Goal: Task Accomplishment & Management: Use online tool/utility

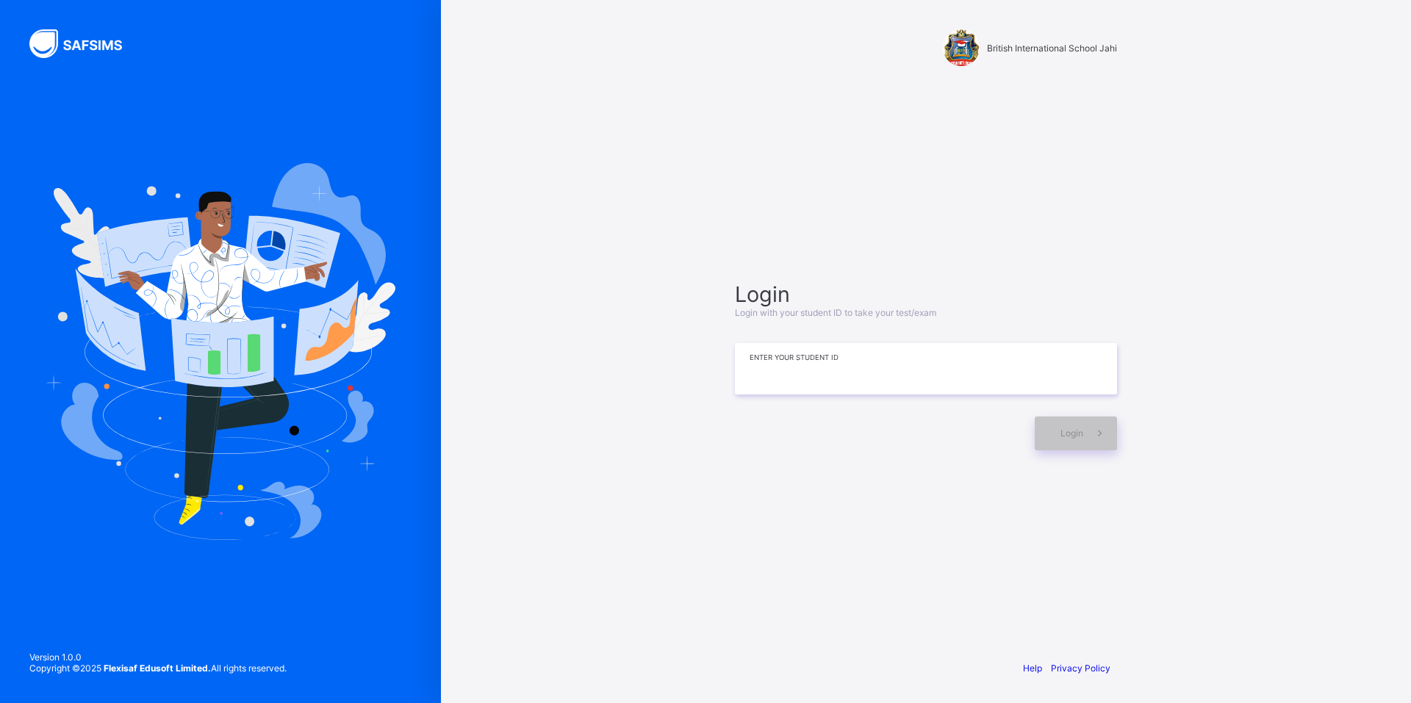
click at [882, 365] on input at bounding box center [926, 368] width 382 height 51
click at [1063, 428] on div "Login" at bounding box center [1076, 434] width 82 height 34
click at [794, 370] on input "**********" at bounding box center [926, 368] width 382 height 51
type input "**********"
click at [1082, 440] on div "Login" at bounding box center [1076, 434] width 82 height 34
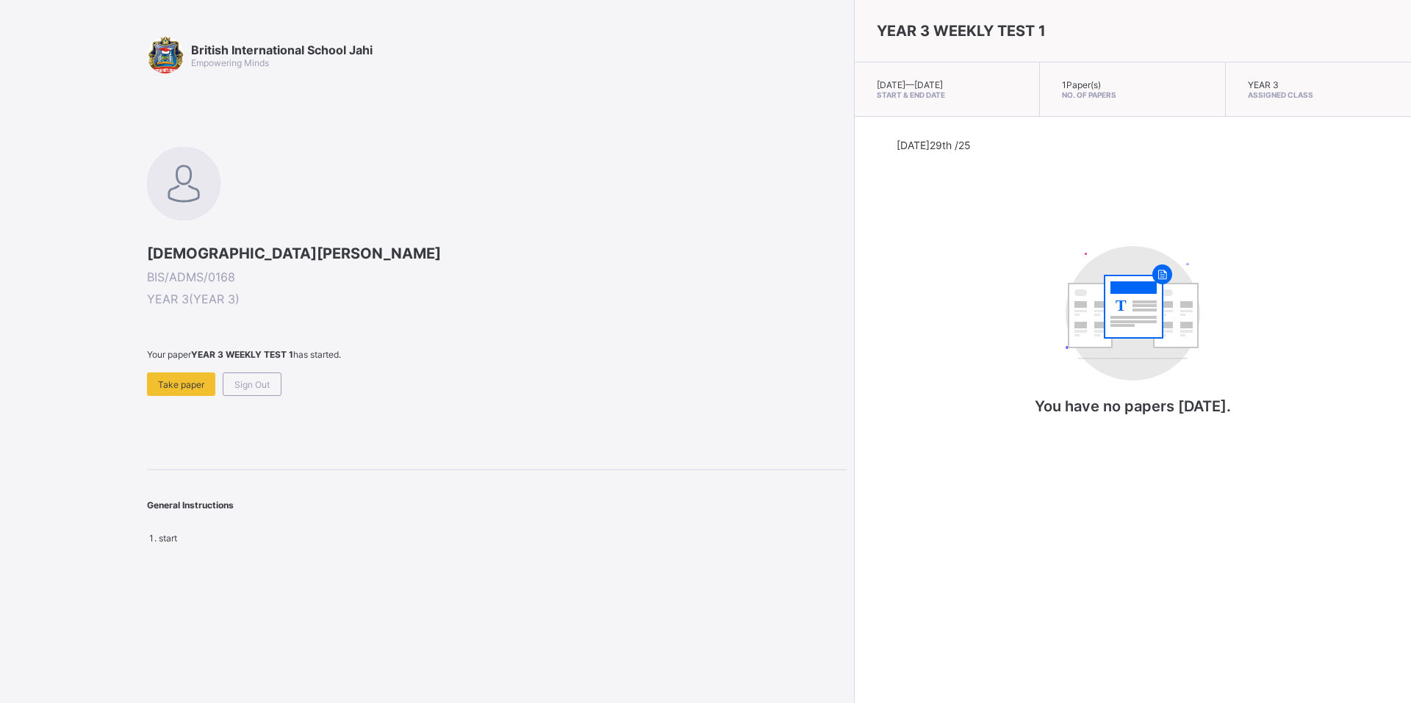
click at [170, 384] on span "Take paper" at bounding box center [181, 384] width 46 height 11
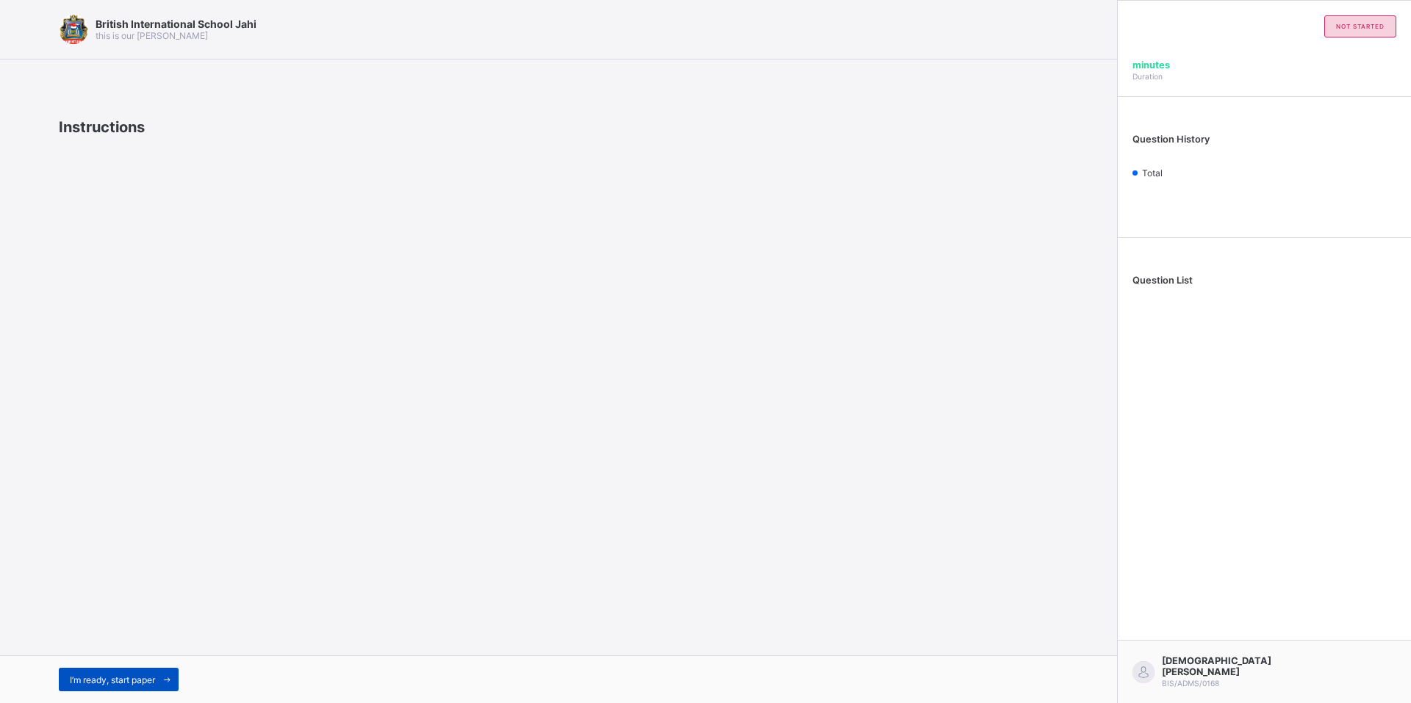
click at [121, 679] on span "I’m ready, start paper" at bounding box center [112, 680] width 85 height 11
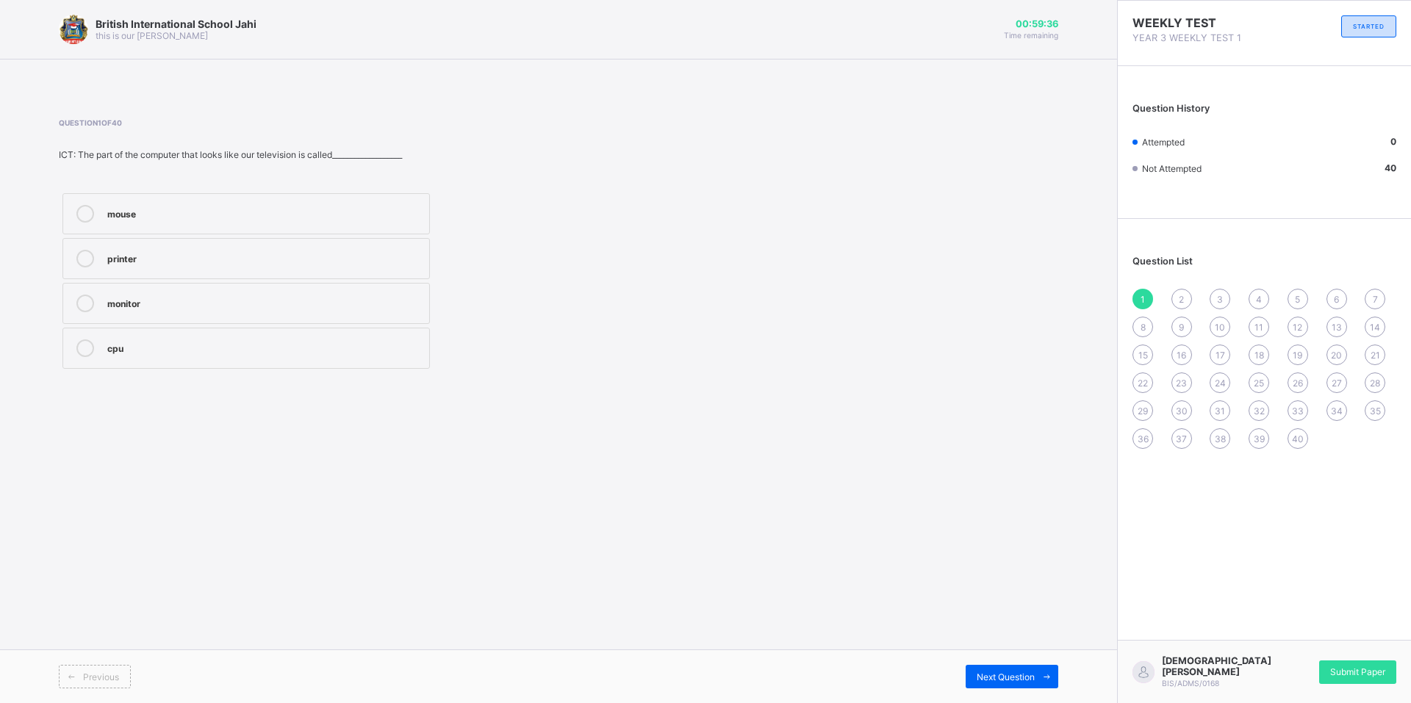
click at [248, 304] on div "monitor" at bounding box center [264, 302] width 315 height 15
click at [974, 674] on div "Next Question" at bounding box center [1012, 677] width 93 height 24
click at [159, 301] on div "CPU" at bounding box center [264, 302] width 315 height 15
click at [989, 661] on div "Previous Next Question" at bounding box center [558, 677] width 1117 height 54
click at [979, 667] on div "Next Question" at bounding box center [1012, 677] width 93 height 24
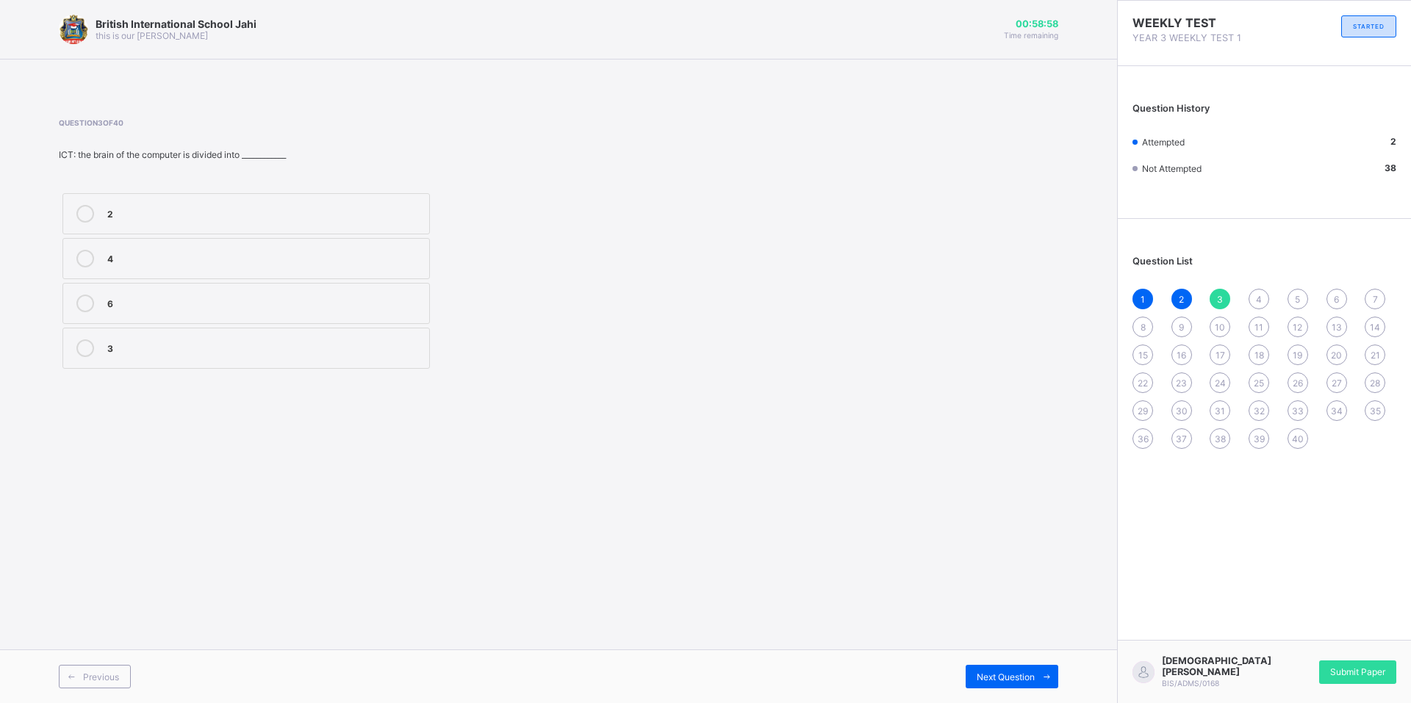
drag, startPoint x: 227, startPoint y: 220, endPoint x: 186, endPoint y: 183, distance: 55.7
click at [186, 183] on div "Question 3 of 40 ICT: the brain of the computer is divided into ____________ 2 …" at bounding box center [371, 245] width 625 height 254
click at [167, 216] on div "2" at bounding box center [264, 212] width 315 height 15
click at [983, 672] on span "Next Question" at bounding box center [1006, 677] width 58 height 11
click at [201, 301] on div "mouse" at bounding box center [264, 302] width 315 height 15
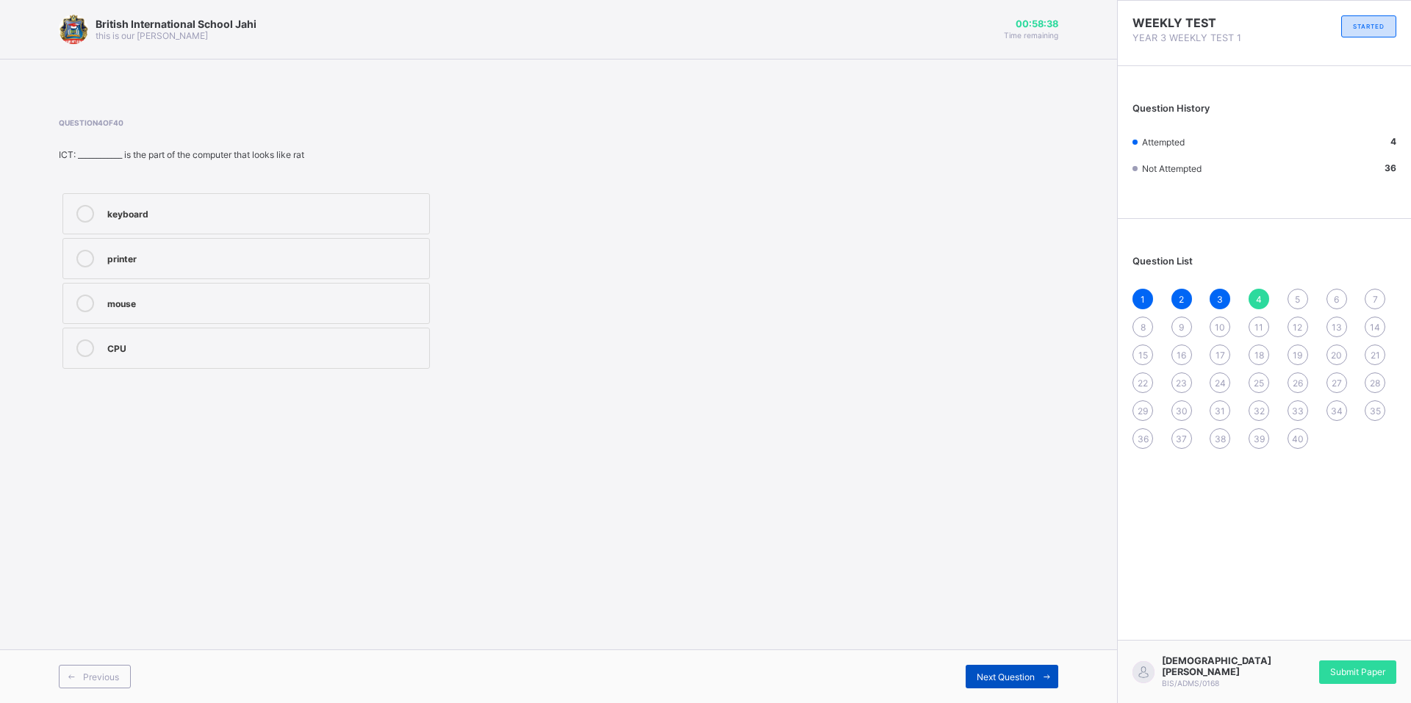
click at [1010, 670] on div "Next Question" at bounding box center [1012, 677] width 93 height 24
click at [273, 342] on div "monitor" at bounding box center [264, 347] width 315 height 15
click at [978, 669] on div "Next Question" at bounding box center [1012, 677] width 93 height 24
click at [290, 217] on div "Wildlife" at bounding box center [264, 212] width 315 height 15
click at [985, 674] on span "Next Question" at bounding box center [1006, 677] width 58 height 11
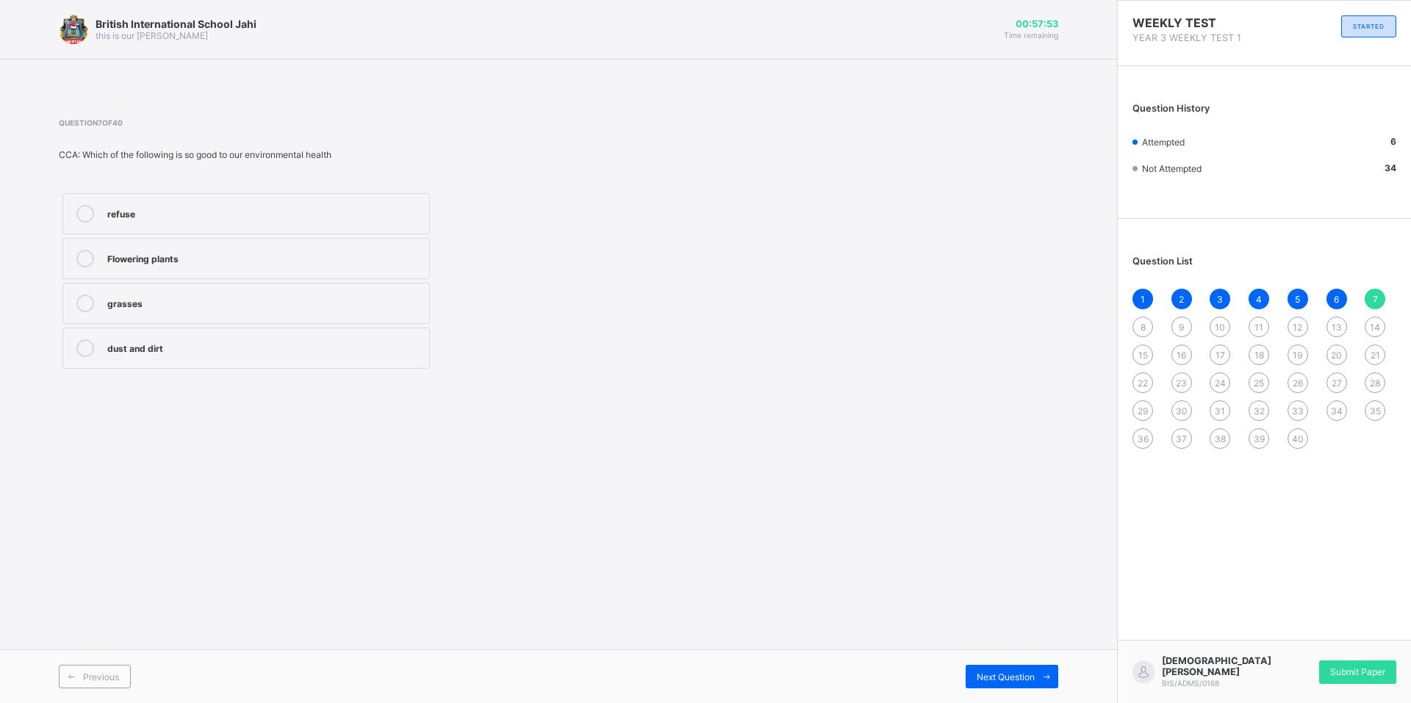
click at [226, 239] on label "Flowering plants" at bounding box center [245, 258] width 367 height 41
click at [1002, 667] on div "Next Question" at bounding box center [1012, 677] width 93 height 24
click at [243, 255] on div "waste and dirt" at bounding box center [264, 257] width 315 height 15
click at [988, 666] on div "Next Question" at bounding box center [1012, 677] width 93 height 24
click at [188, 354] on div "trees" at bounding box center [264, 349] width 315 height 18
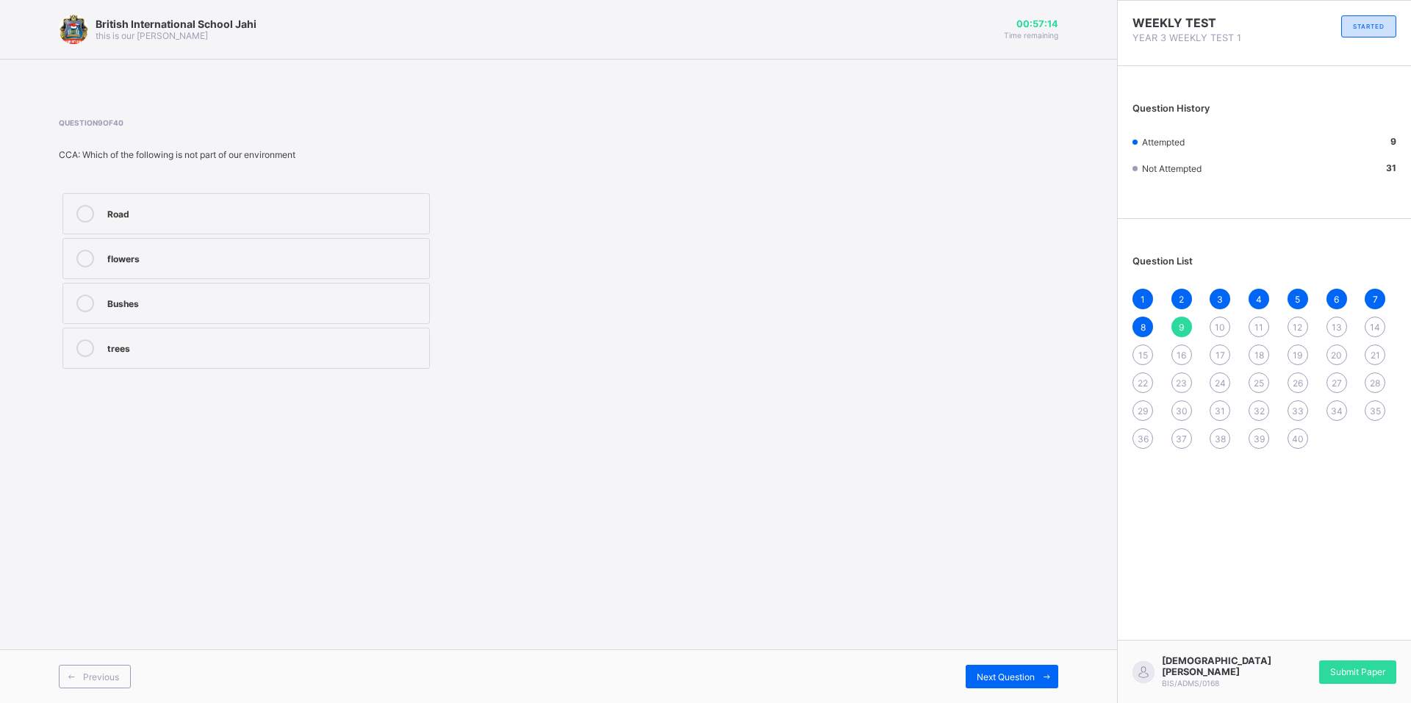
drag, startPoint x: 935, startPoint y: 622, endPoint x: 952, endPoint y: 653, distance: 34.9
click at [952, 653] on div "British International School Jahi this is our [PERSON_NAME] 00:57:14 Time remai…" at bounding box center [558, 351] width 1117 height 703
click at [987, 676] on span "Next Question" at bounding box center [1006, 677] width 58 height 11
click at [204, 290] on label "Our environment" at bounding box center [245, 303] width 367 height 41
click at [1033, 668] on div "Next Question" at bounding box center [1012, 677] width 93 height 24
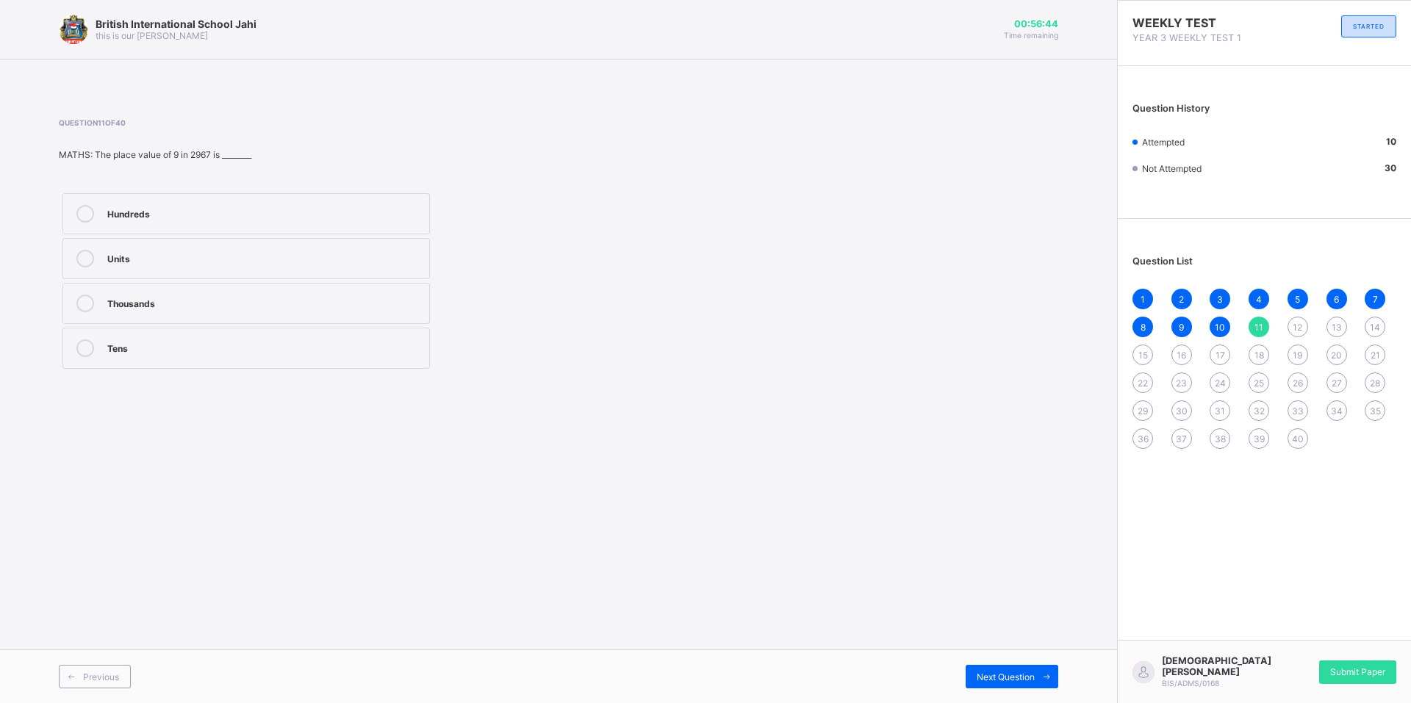
click at [295, 204] on label "Hundreds" at bounding box center [245, 213] width 367 height 41
click at [991, 666] on div "Next Question" at bounding box center [1012, 677] width 93 height 24
click at [213, 313] on label "327" at bounding box center [245, 303] width 367 height 41
drag, startPoint x: 994, startPoint y: 662, endPoint x: 998, endPoint y: 683, distance: 20.9
click at [998, 683] on div "Previous Next Question" at bounding box center [558, 677] width 1117 height 54
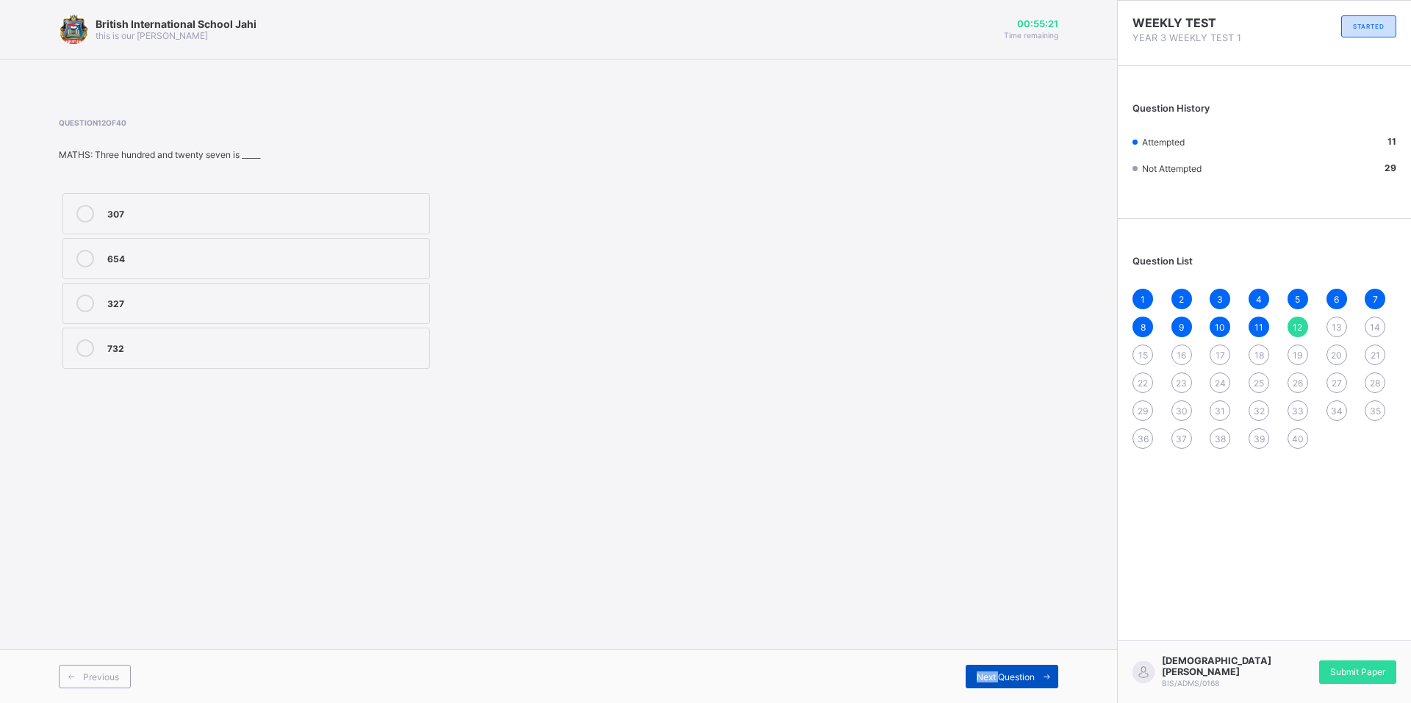
drag, startPoint x: 998, startPoint y: 683, endPoint x: 983, endPoint y: 668, distance: 21.3
click at [983, 668] on div "Next Question" at bounding box center [1012, 677] width 93 height 24
drag, startPoint x: 117, startPoint y: 309, endPoint x: 708, endPoint y: 681, distance: 698.4
click at [133, 312] on label "8" at bounding box center [245, 303] width 367 height 41
click at [985, 697] on div "Previous Next Question" at bounding box center [558, 677] width 1117 height 54
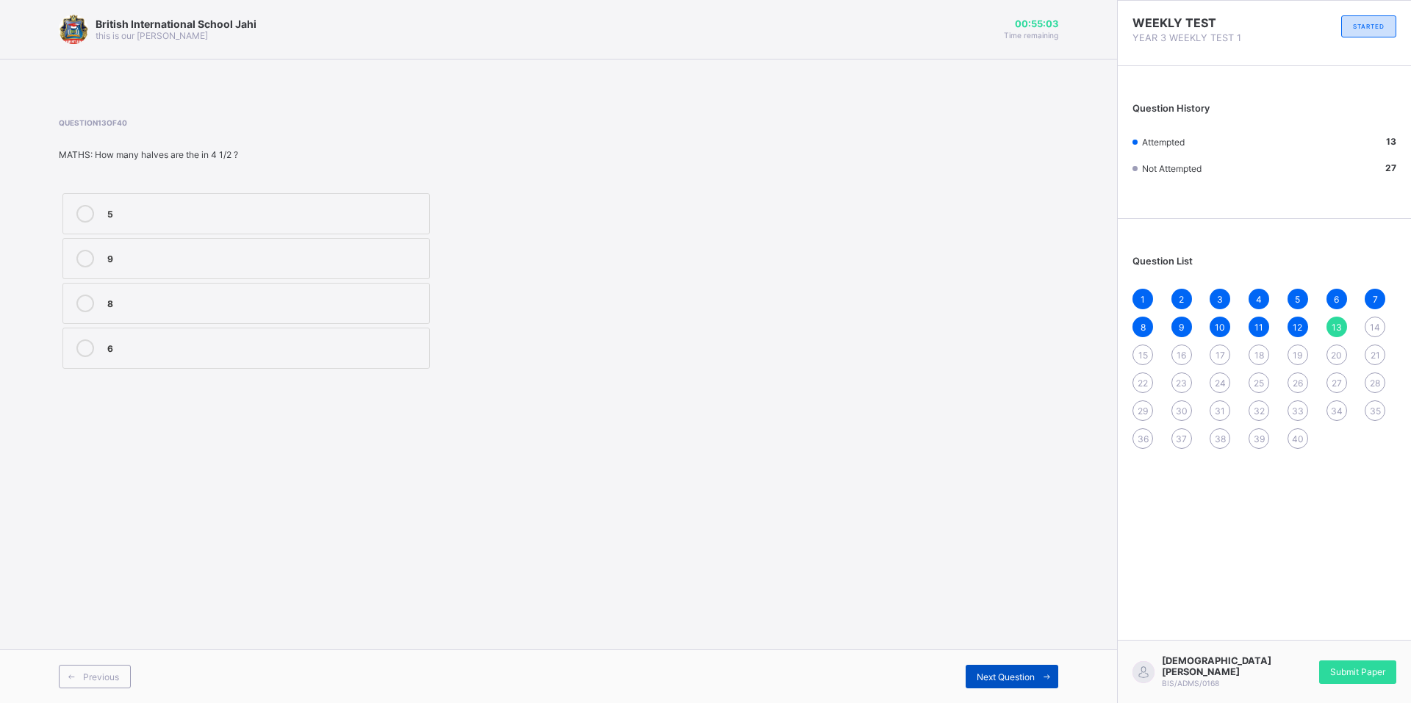
click at [981, 669] on div "Next Question" at bounding box center [1012, 677] width 93 height 24
click at [182, 212] on div "less than" at bounding box center [264, 212] width 315 height 15
click at [982, 674] on div "Next Question" at bounding box center [1012, 677] width 93 height 24
click at [109, 378] on div "Question 15 of 40 MATHS: The following are ODD numbers 3,6 7 2,4,6 3,5, 7 1,2,3" at bounding box center [558, 245] width 999 height 298
click at [123, 299] on div "3,5, 7" at bounding box center [264, 302] width 315 height 15
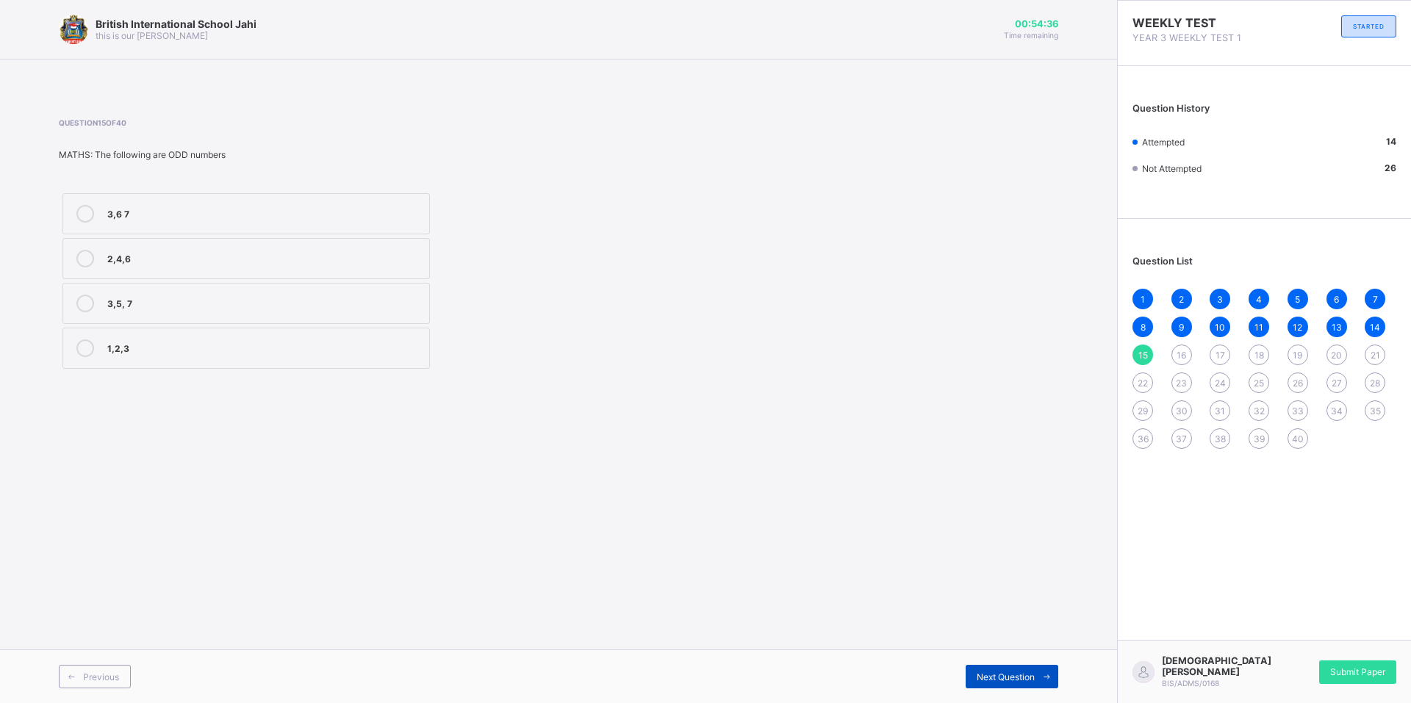
click at [980, 669] on div "Next Question" at bounding box center [1012, 677] width 93 height 24
click at [124, 331] on label "Slowly" at bounding box center [245, 348] width 367 height 41
click at [1029, 669] on div "Next Question" at bounding box center [1012, 677] width 93 height 24
click at [124, 199] on label "Speed" at bounding box center [245, 213] width 367 height 41
click at [980, 675] on span "Next Question" at bounding box center [1006, 677] width 58 height 11
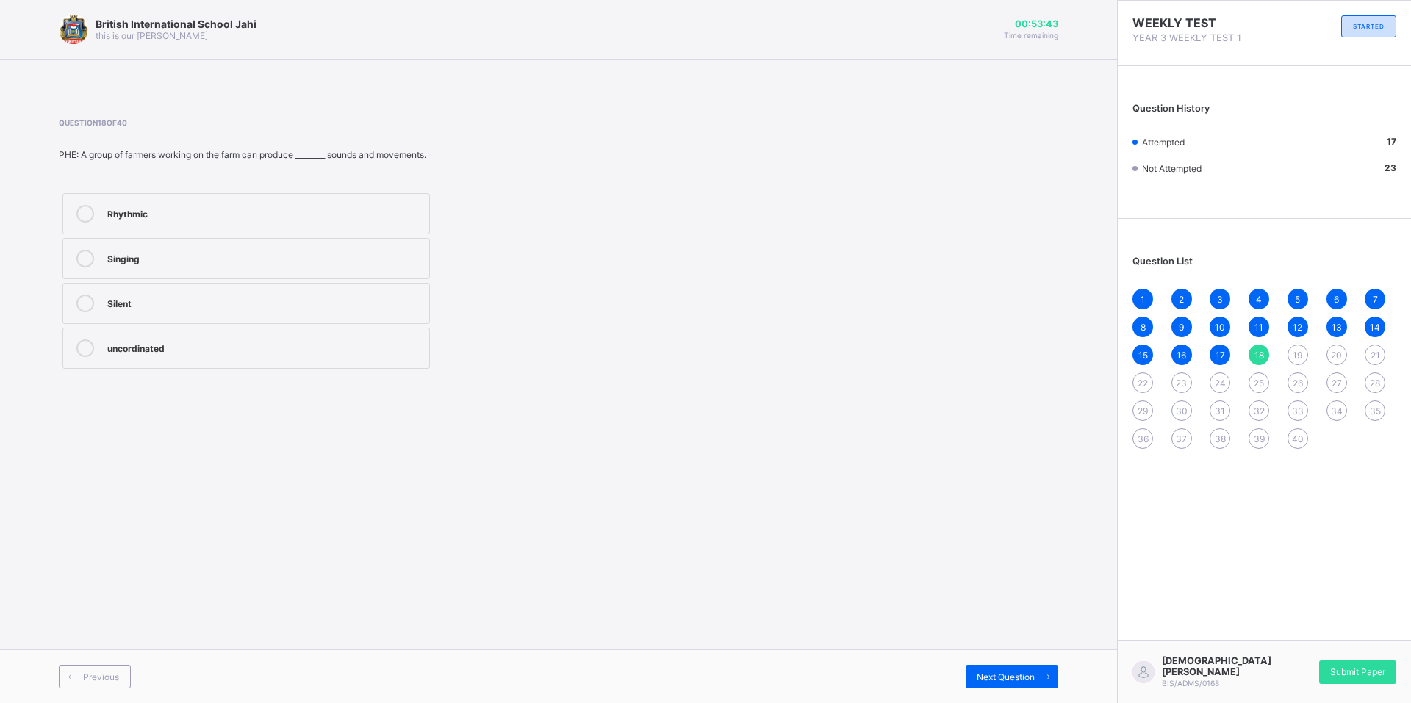
click at [156, 241] on label "Singing" at bounding box center [245, 258] width 367 height 41
click at [991, 680] on span "Next Question" at bounding box center [1006, 677] width 58 height 11
click at [141, 352] on div "Fighting" at bounding box center [264, 347] width 315 height 15
drag, startPoint x: 981, startPoint y: 676, endPoint x: 985, endPoint y: 683, distance: 8.2
click at [985, 683] on div "Next Question" at bounding box center [1012, 677] width 93 height 24
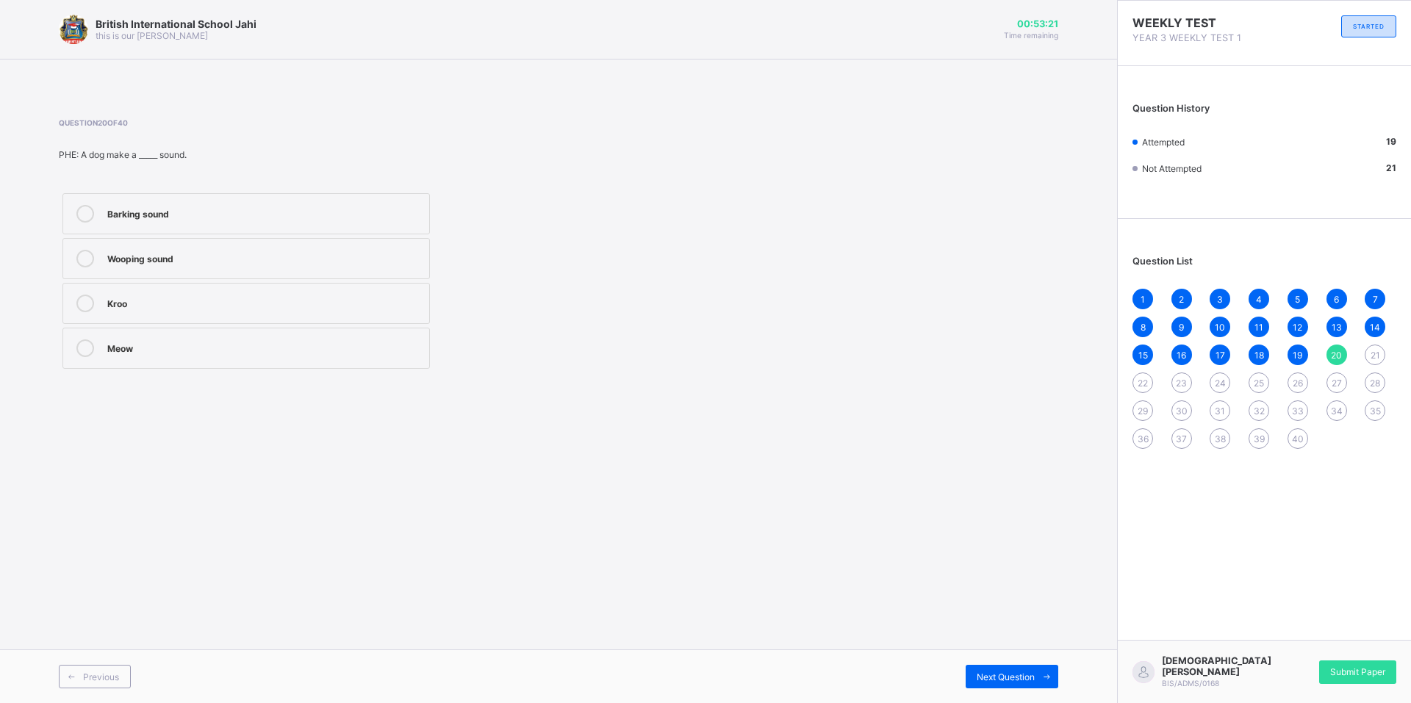
click at [134, 212] on div "Barking sound" at bounding box center [264, 212] width 315 height 15
click at [1019, 673] on span "Next Question" at bounding box center [1006, 677] width 58 height 11
click at [998, 678] on span "Next Question" at bounding box center [1006, 677] width 58 height 11
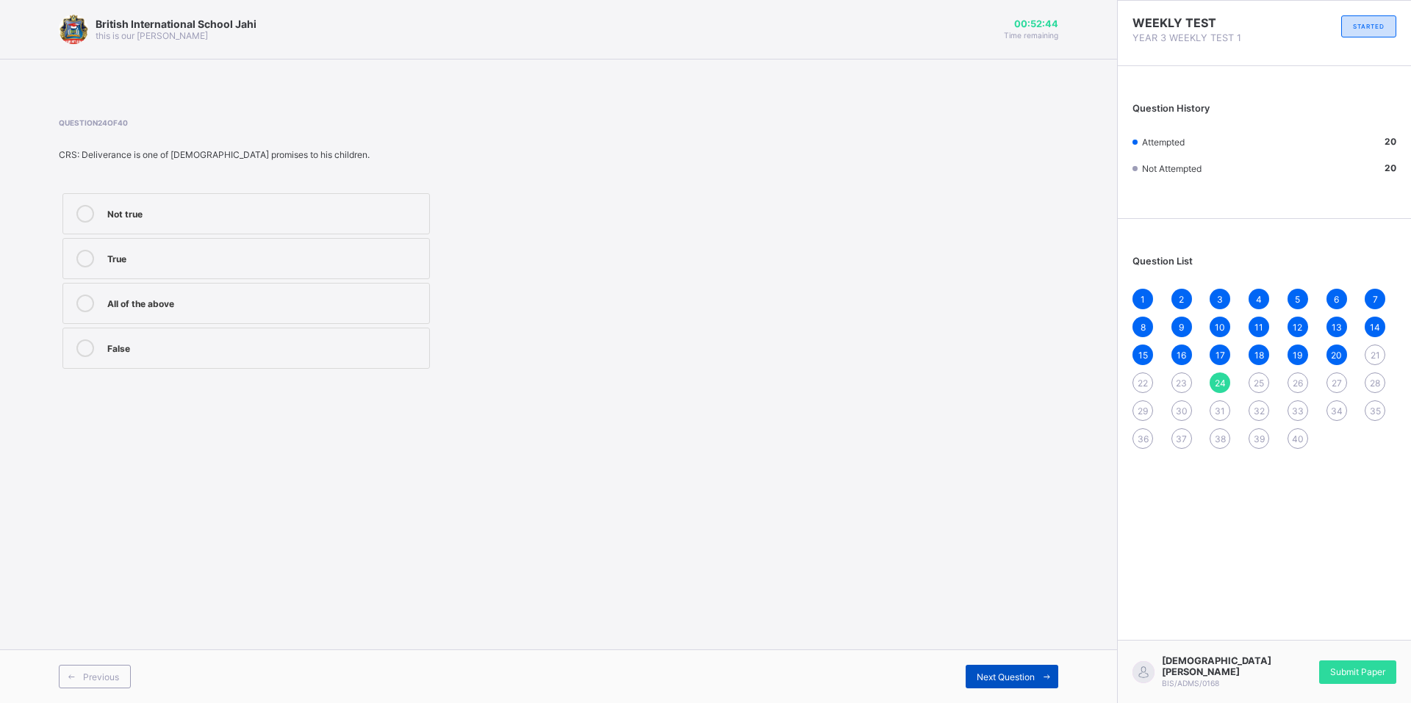
click at [998, 678] on span "Next Question" at bounding box center [1006, 677] width 58 height 11
click at [132, 309] on div "Breadth" at bounding box center [264, 302] width 315 height 15
click at [1008, 658] on div "Previous Next Question" at bounding box center [558, 677] width 1117 height 54
click at [970, 672] on div "Next Question" at bounding box center [1012, 677] width 93 height 24
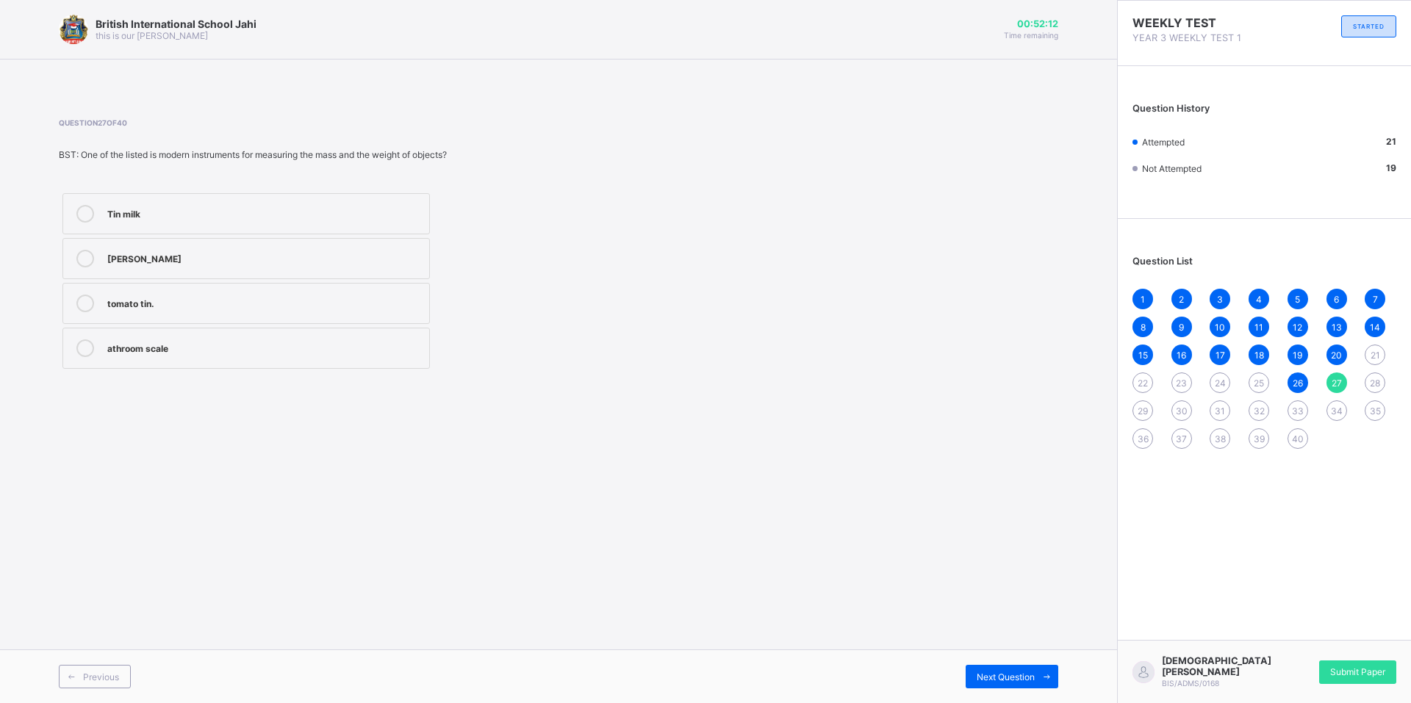
click at [138, 328] on label "athroom scale" at bounding box center [245, 348] width 367 height 41
click at [1019, 659] on div "Previous Next Question" at bounding box center [558, 677] width 1117 height 54
click at [1007, 667] on div "Next Question" at bounding box center [1012, 677] width 93 height 24
click at [128, 203] on label "! Kilometre" at bounding box center [245, 213] width 367 height 41
click at [994, 678] on span "Next Question" at bounding box center [1006, 677] width 58 height 11
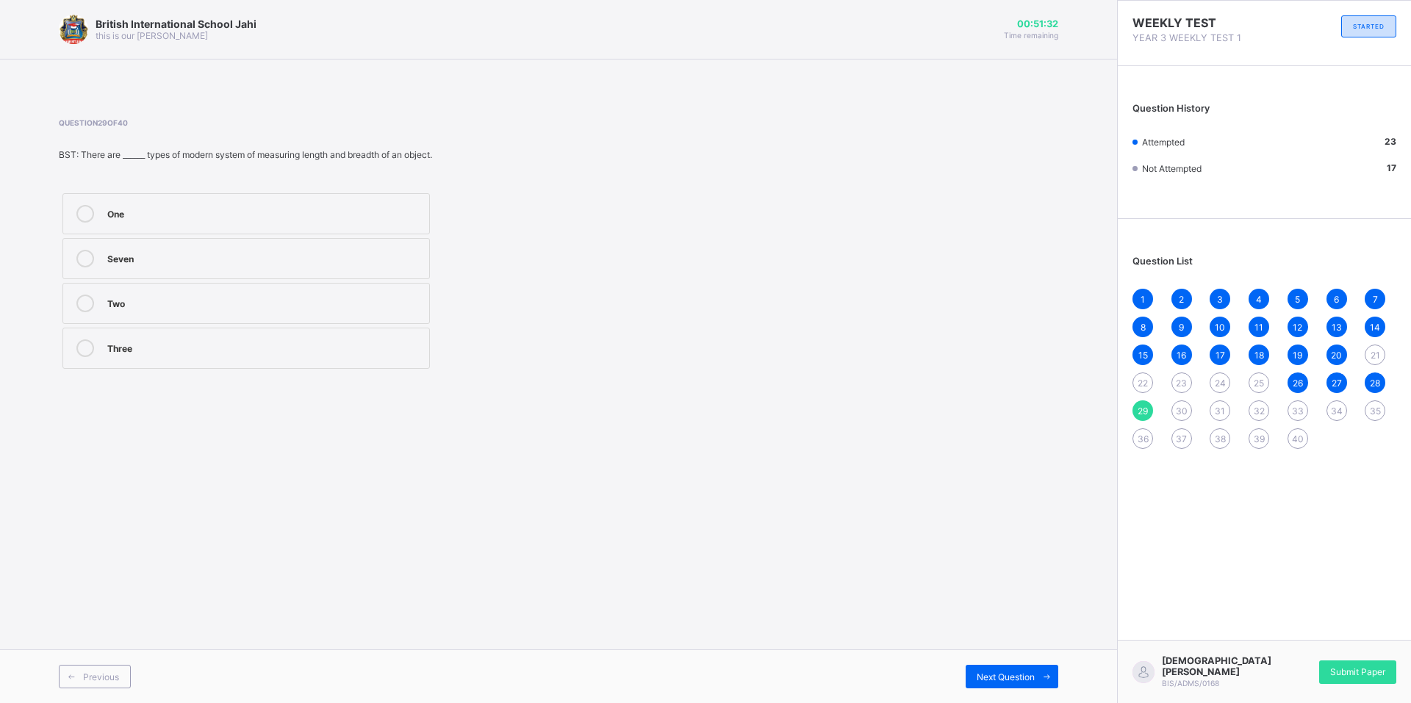
click at [79, 213] on icon at bounding box center [85, 214] width 18 height 18
click at [989, 667] on div "Next Question" at bounding box center [1012, 677] width 93 height 24
click at [131, 354] on div "Measuring tape" at bounding box center [264, 349] width 315 height 18
click at [994, 667] on div "Next Question" at bounding box center [1012, 677] width 93 height 24
click at [173, 255] on div "To smell bad" at bounding box center [264, 257] width 315 height 15
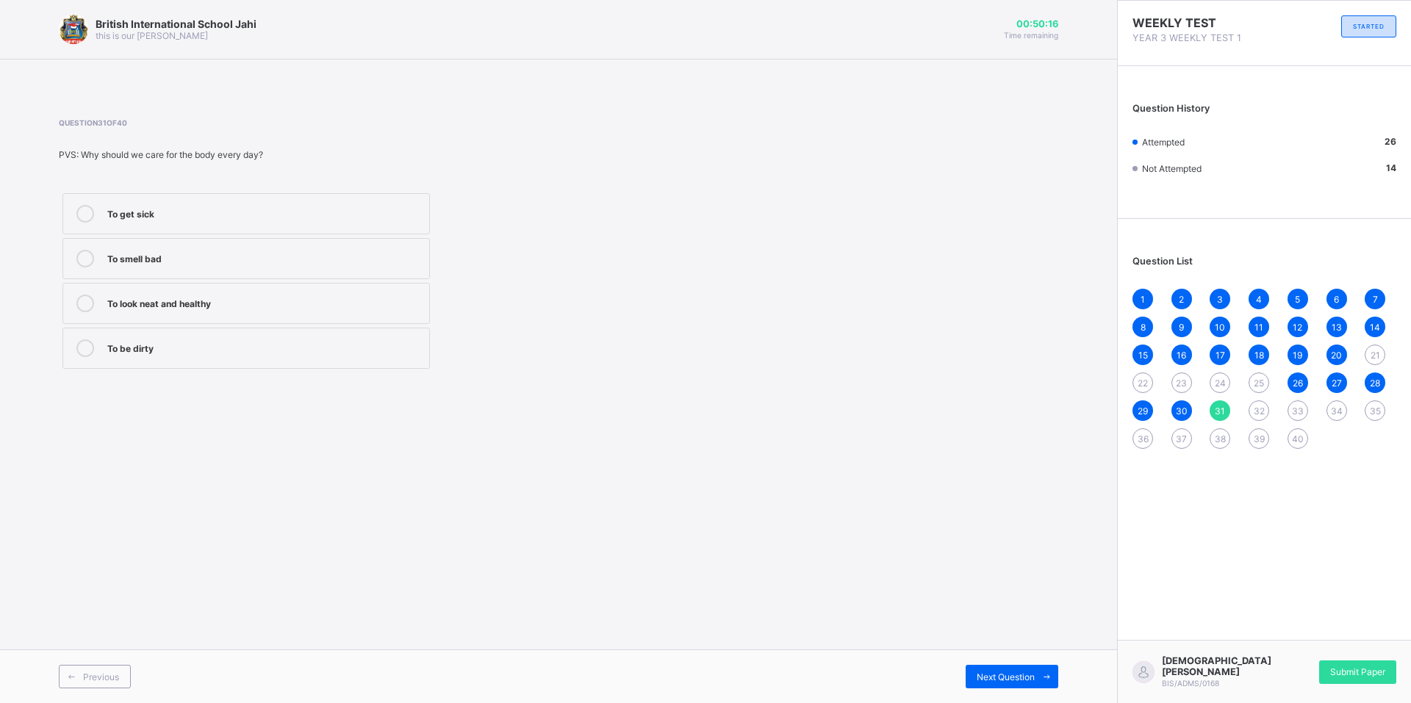
click at [143, 294] on label "To look neat and healthy" at bounding box center [245, 303] width 367 height 41
click at [1012, 672] on span "Next Question" at bounding box center [1006, 677] width 58 height 11
drag, startPoint x: 0, startPoint y: 60, endPoint x: 0, endPoint y: 96, distance: 36.7
click at [0, 96] on div "British International School Jahi this is our [PERSON_NAME] 00:50:00 Time remai…" at bounding box center [558, 351] width 1117 height 703
click at [76, 254] on div at bounding box center [85, 259] width 29 height 18
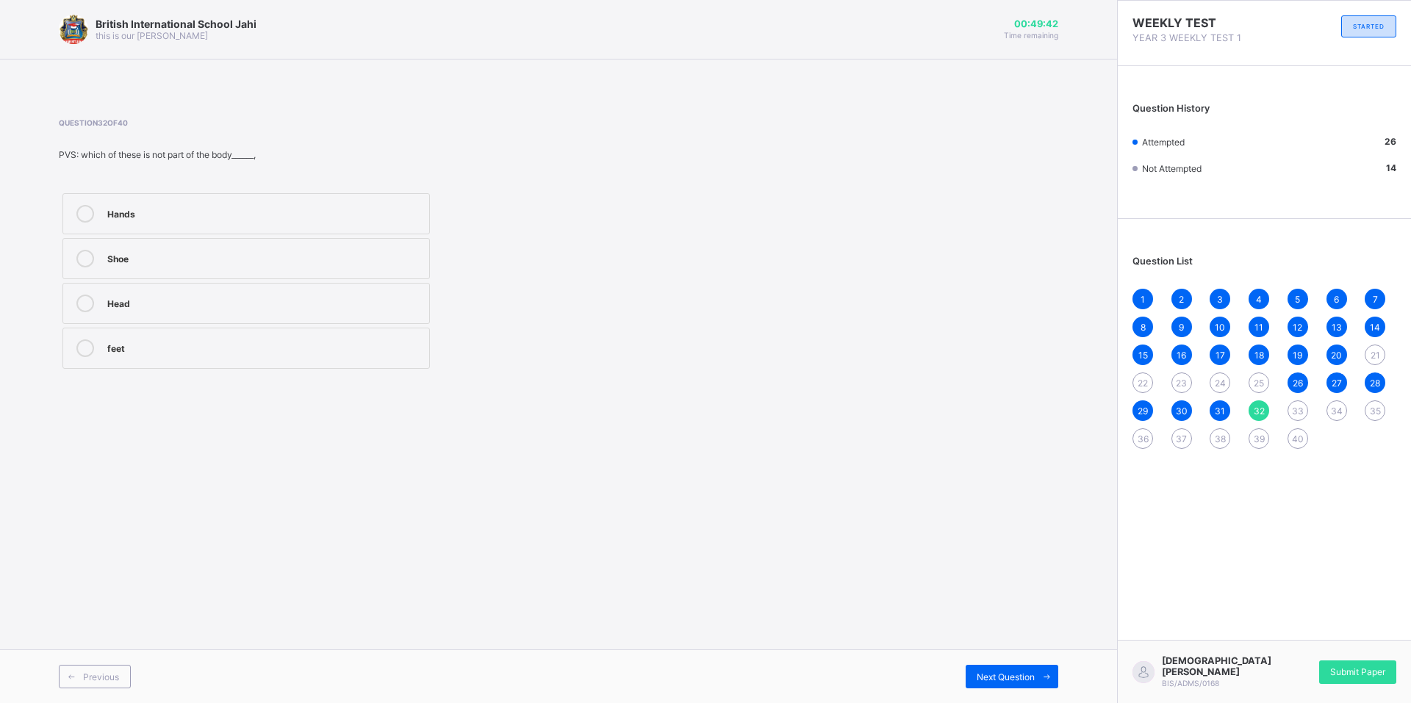
click at [988, 659] on div "Previous Next Question" at bounding box center [558, 677] width 1117 height 54
click at [975, 663] on div "Previous Next Question" at bounding box center [558, 677] width 1117 height 54
click at [971, 669] on div "Next Question" at bounding box center [1012, 677] width 93 height 24
click at [127, 246] on label "Sleeping without bathing" at bounding box center [245, 258] width 367 height 41
click at [985, 669] on div "Next Question" at bounding box center [1012, 677] width 93 height 24
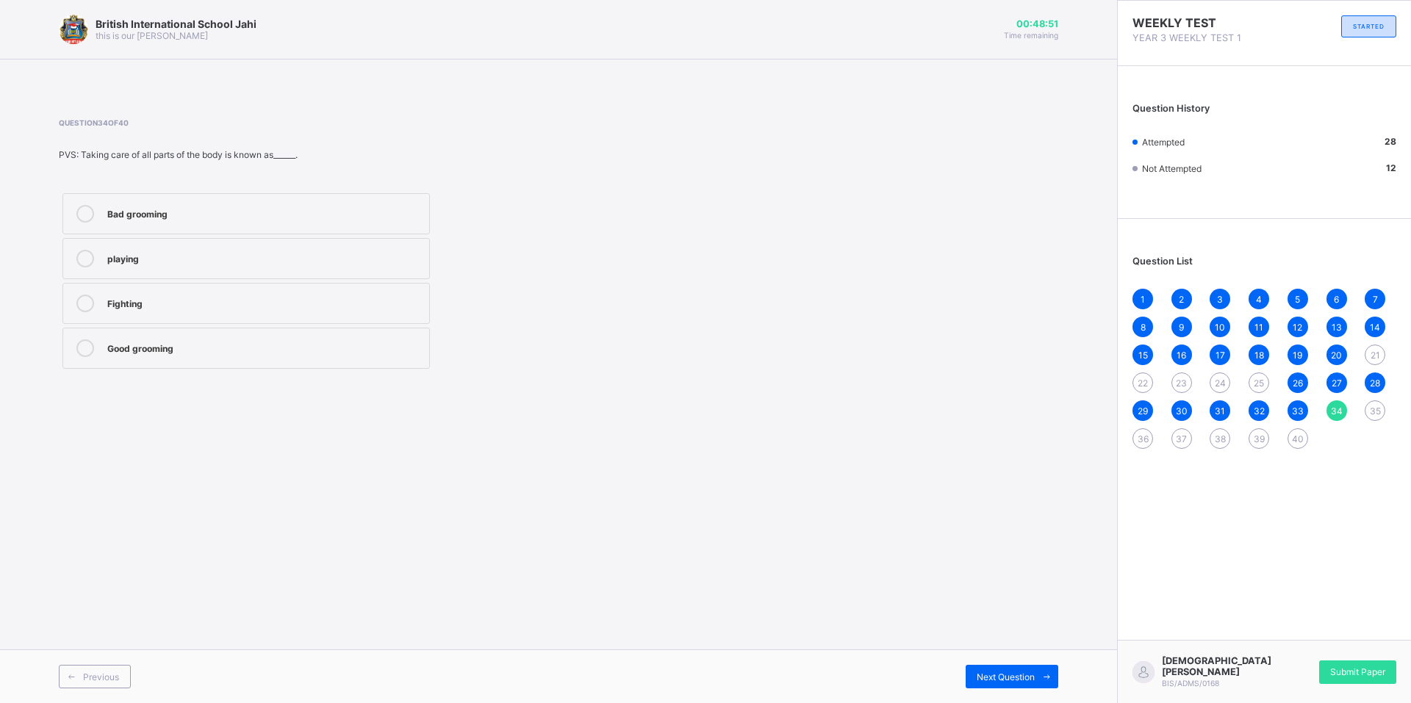
click at [223, 307] on div "Fighting" at bounding box center [264, 302] width 315 height 15
click at [978, 668] on div "Next Question" at bounding box center [1012, 677] width 93 height 24
click at [203, 262] on div "Taking care of the body" at bounding box center [264, 257] width 315 height 15
click at [1002, 667] on div "Next Question" at bounding box center [1012, 677] width 93 height 24
click at [240, 260] on div "Obey" at bounding box center [264, 257] width 315 height 15
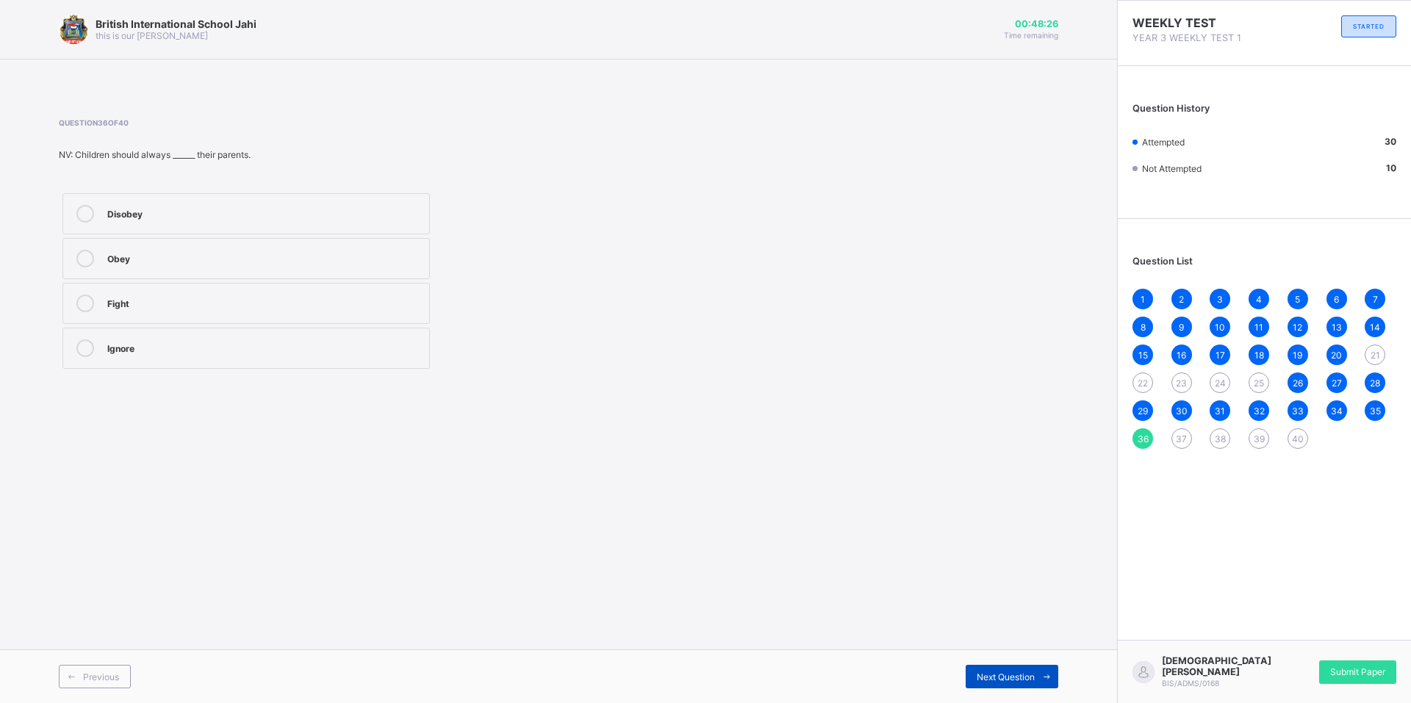
click at [1001, 681] on span "Next Question" at bounding box center [1006, 677] width 58 height 11
click at [177, 365] on label "Extended family" at bounding box center [245, 348] width 367 height 41
click at [1003, 680] on span "Next Question" at bounding box center [1006, 677] width 58 height 11
click at [132, 220] on div "Cook and care for the children" at bounding box center [264, 214] width 315 height 18
click at [1042, 672] on span at bounding box center [1047, 677] width 24 height 24
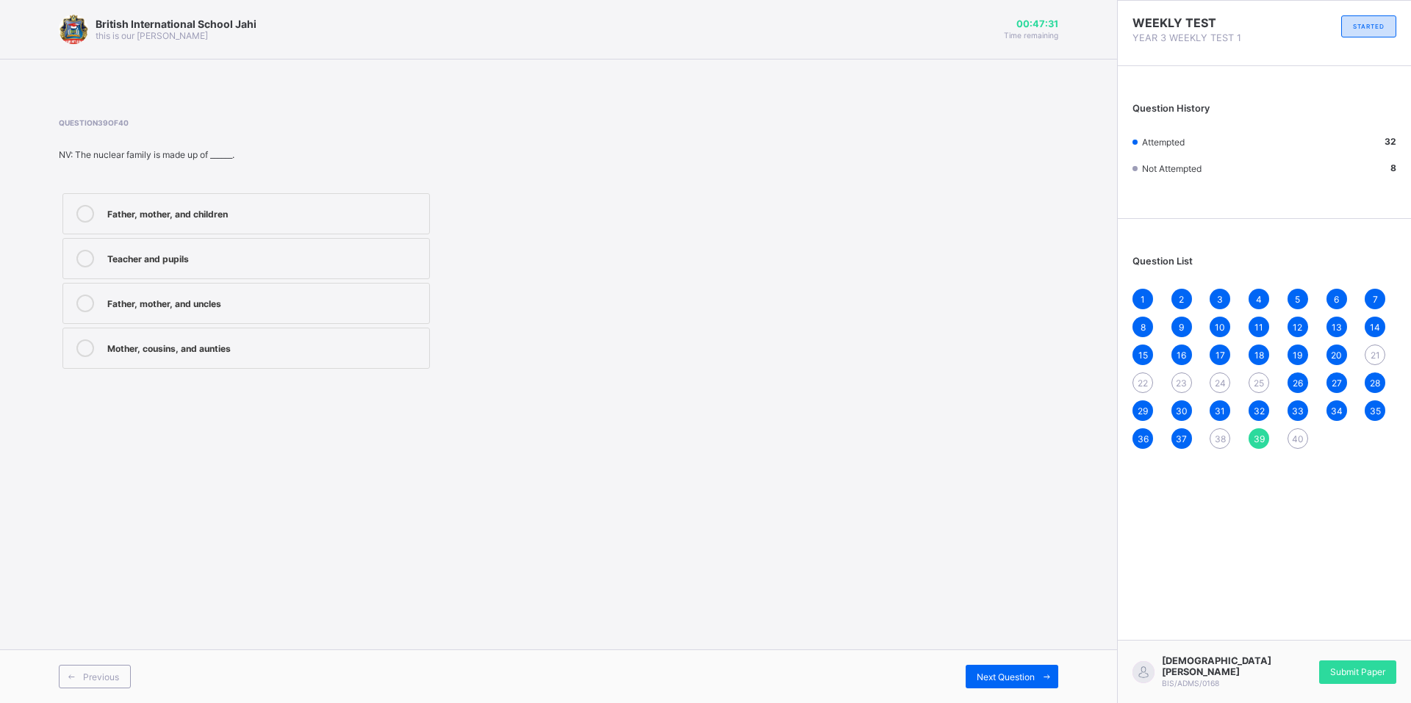
click at [212, 204] on label "Father, mother, and children" at bounding box center [245, 213] width 367 height 41
click at [1011, 662] on div "Previous Next Question" at bounding box center [558, 677] width 1117 height 54
click at [1011, 673] on span "Next Question" at bounding box center [1006, 677] width 58 height 11
click at [152, 216] on div "A group of people closely related by blood" at bounding box center [264, 212] width 315 height 15
drag, startPoint x: 979, startPoint y: 675, endPoint x: 994, endPoint y: 685, distance: 18.2
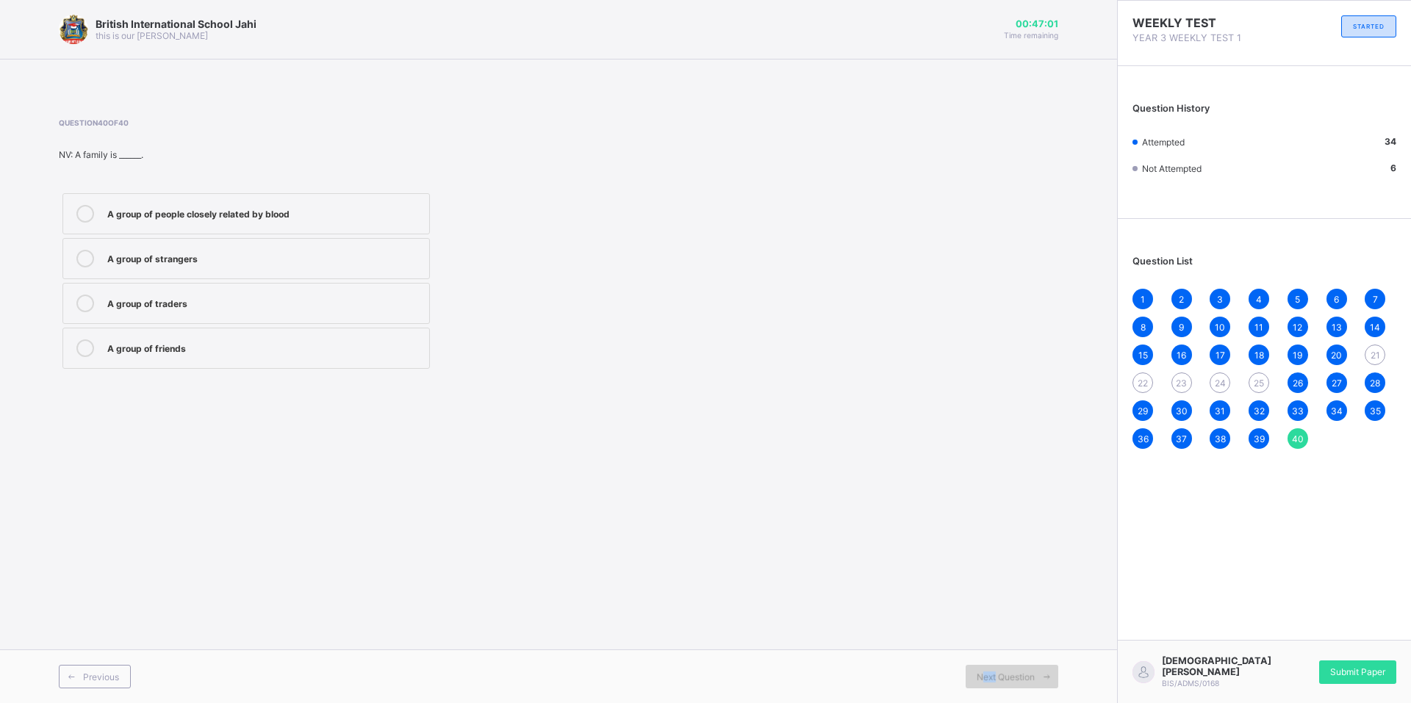
click at [994, 685] on div "Next Question" at bounding box center [1012, 677] width 93 height 24
click at [1340, 658] on div "[DEMOGRAPHIC_DATA][PERSON_NAME] BIS/ADMS/0168 Submit Paper" at bounding box center [1264, 671] width 294 height 63
click at [1345, 663] on div "Submit Paper" at bounding box center [1357, 673] width 77 height 24
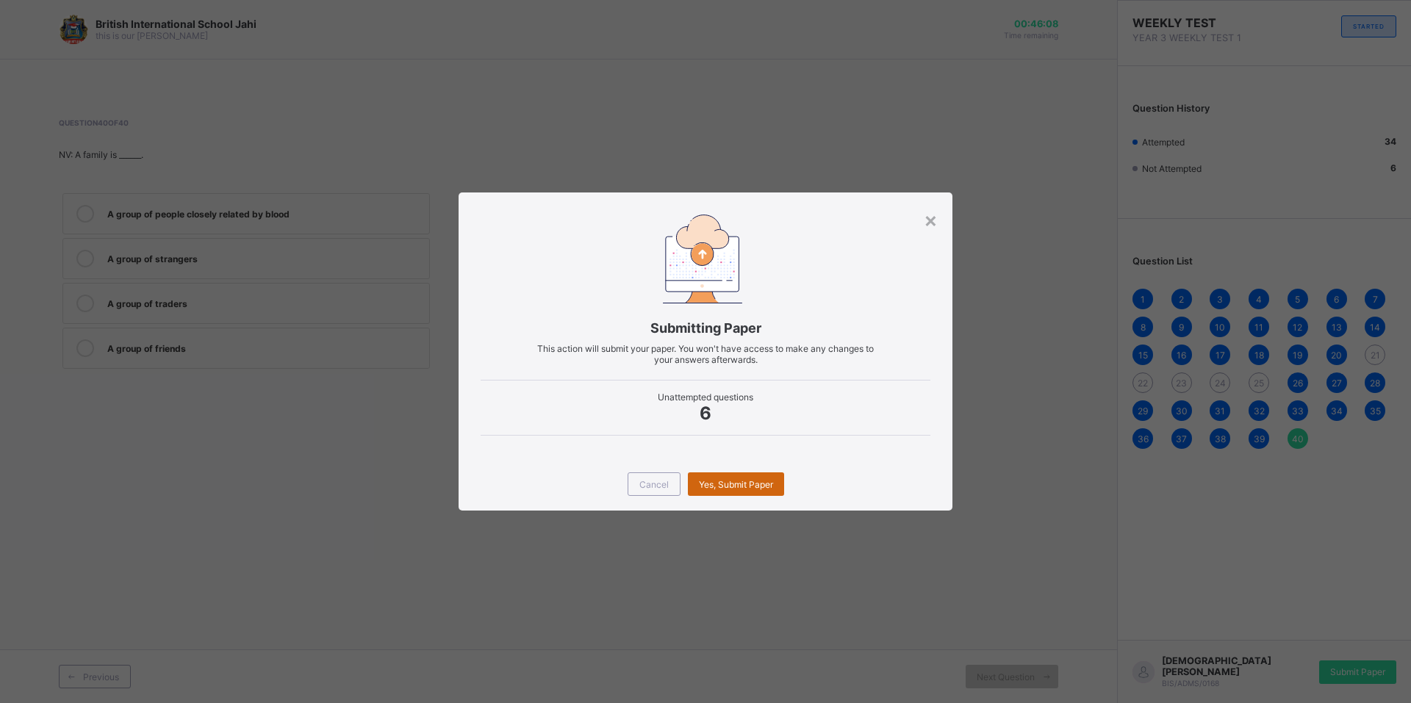
click at [736, 476] on div "Yes, Submit Paper" at bounding box center [736, 485] width 96 height 24
